Goal: Transaction & Acquisition: Purchase product/service

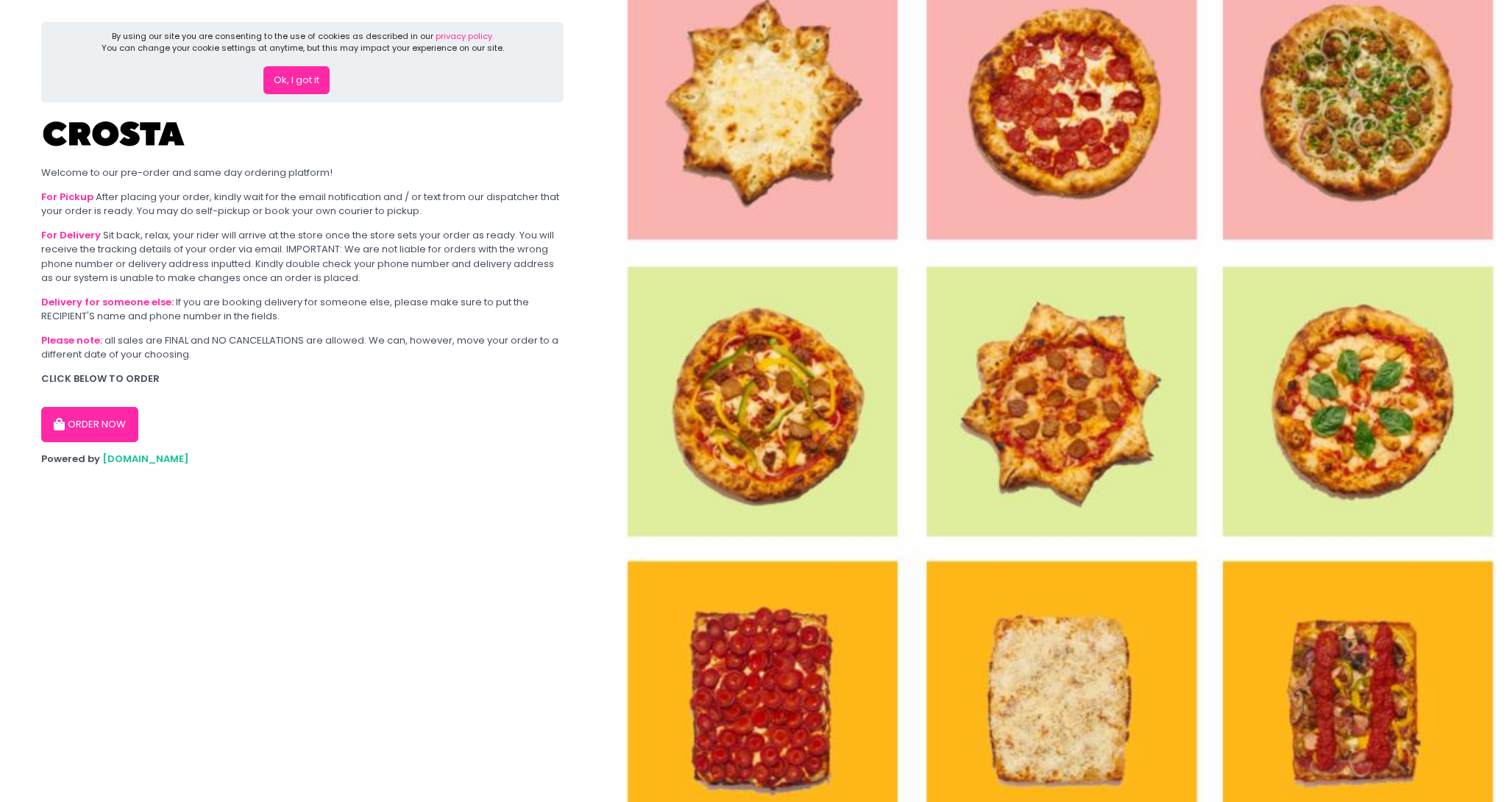
click at [299, 83] on button "Ok, I got it" at bounding box center [296, 80] width 66 height 28
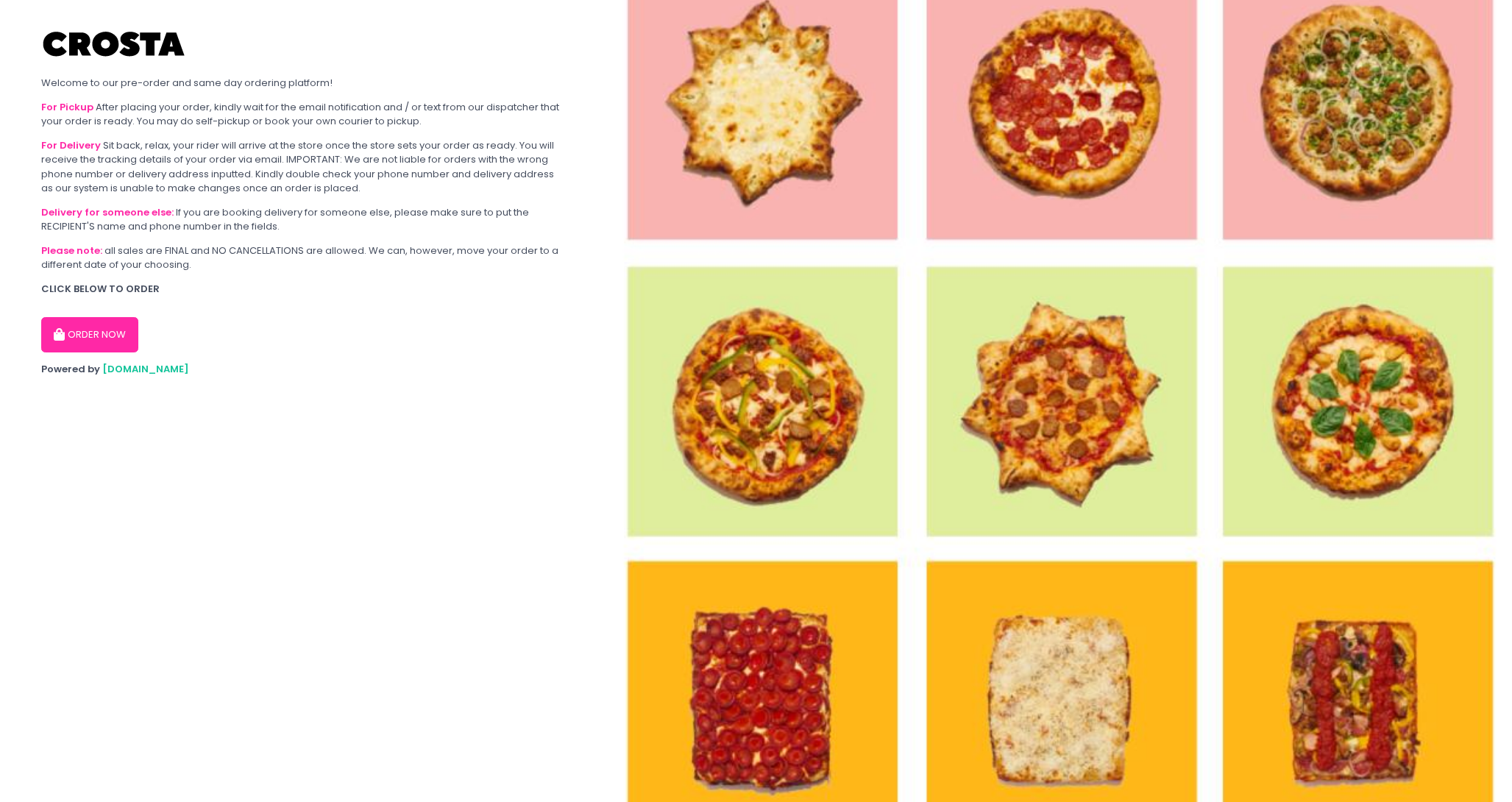
click at [89, 337] on button "ORDER NOW" at bounding box center [89, 334] width 97 height 35
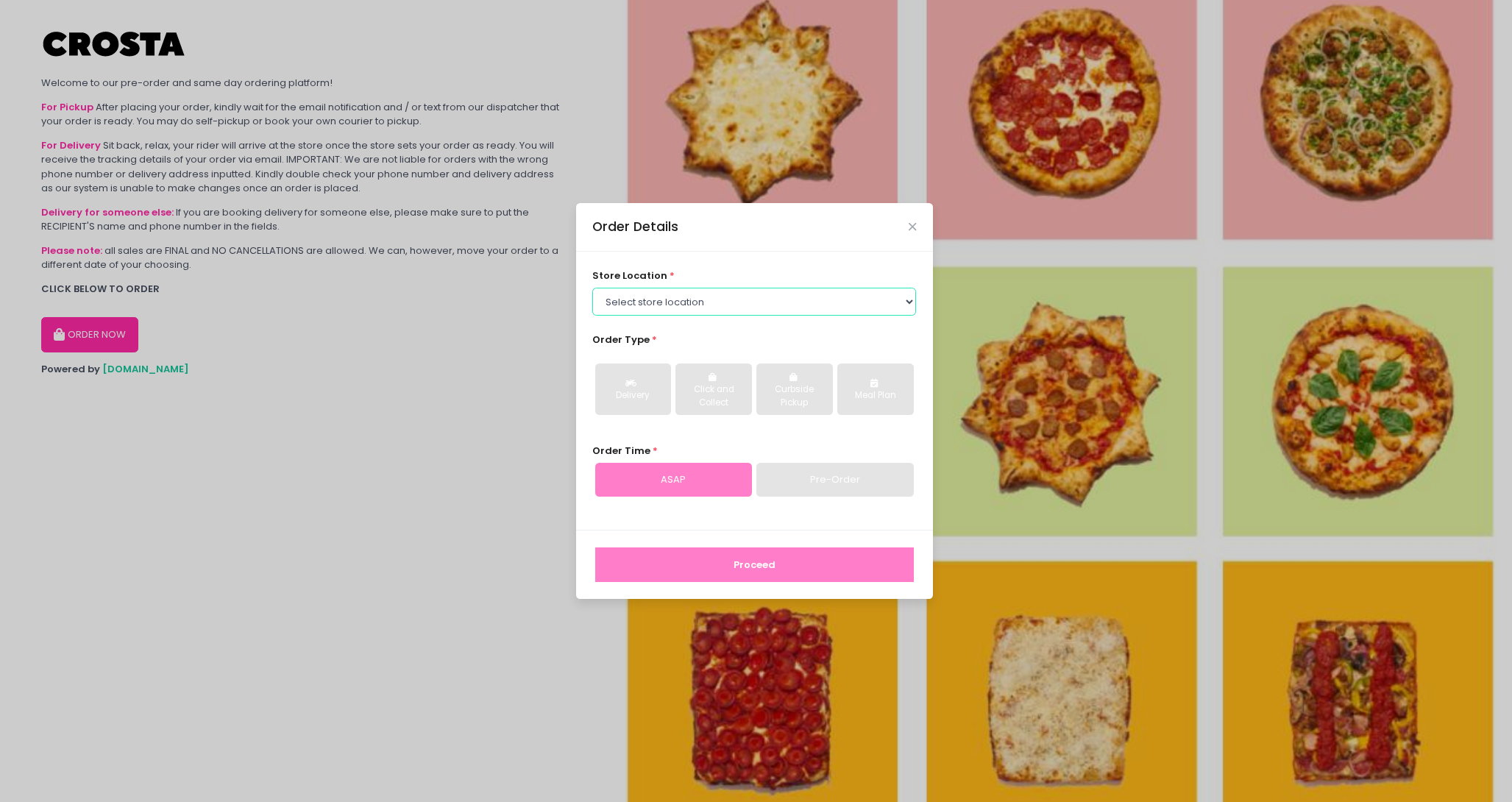
click at [701, 304] on select "Select store location Crosta Pizza - Salcedo Crosta Pizza - San Juan" at bounding box center [754, 301] width 324 height 28
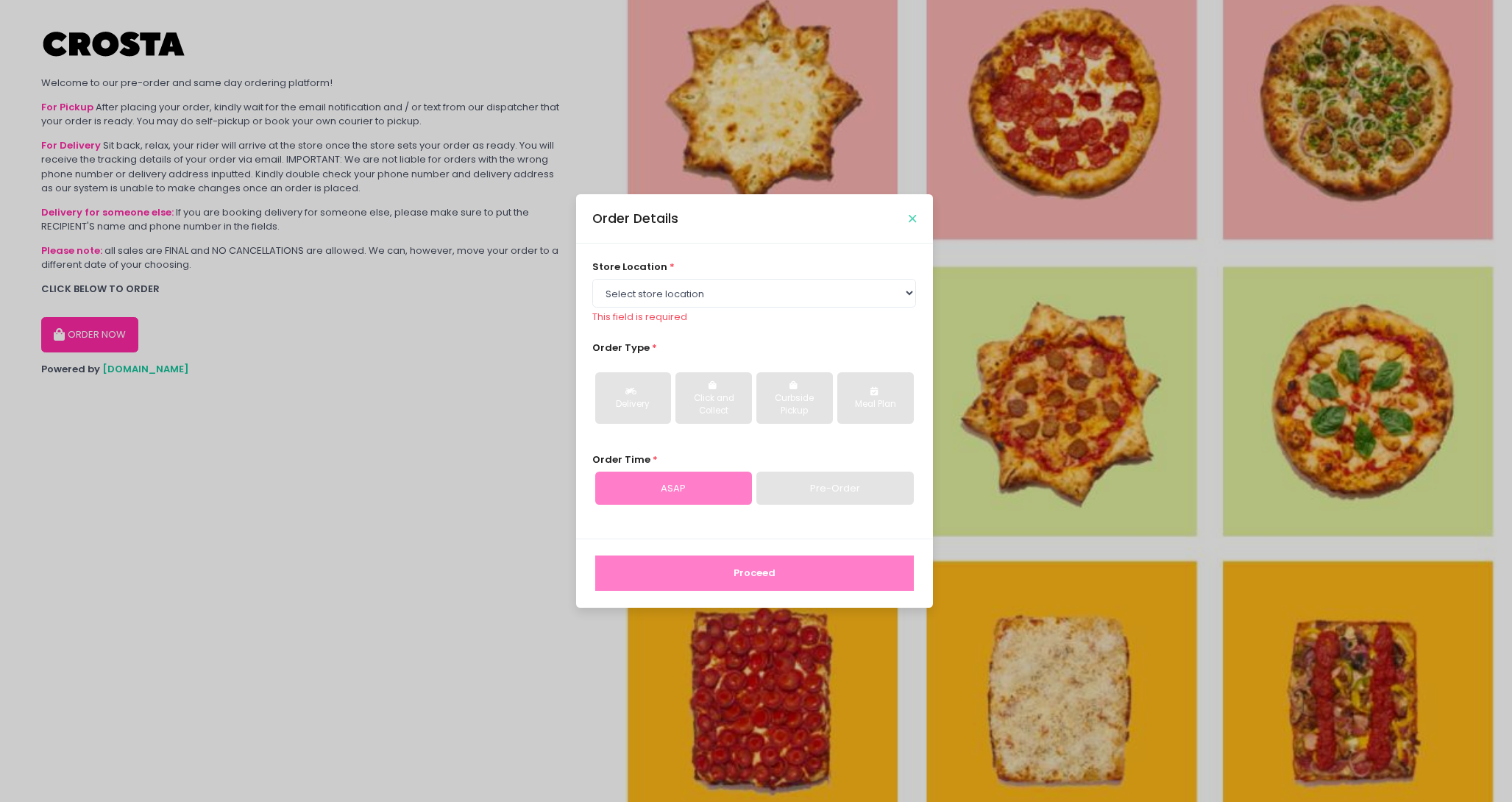
click at [912, 216] on icon "Close" at bounding box center [913, 219] width 8 height 11
